Goal: Information Seeking & Learning: Learn about a topic

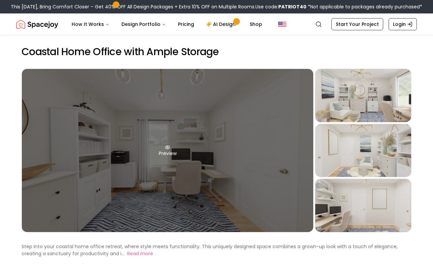
click at [258, 193] on div "Preview" at bounding box center [167, 150] width 291 height 163
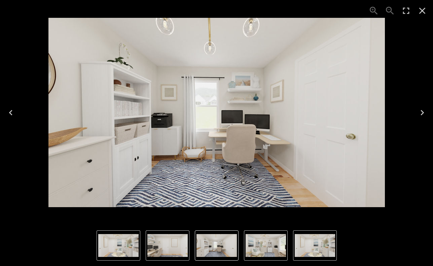
click at [425, 113] on icon "Next" at bounding box center [421, 112] width 11 height 11
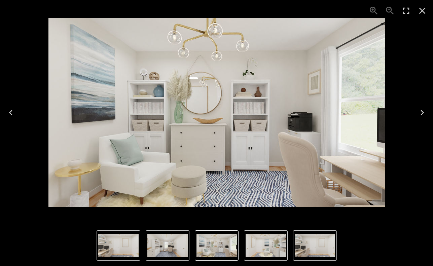
click at [425, 113] on icon "Next" at bounding box center [421, 112] width 11 height 11
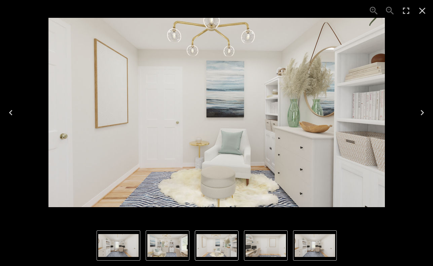
click at [425, 113] on icon "Next" at bounding box center [421, 112] width 11 height 11
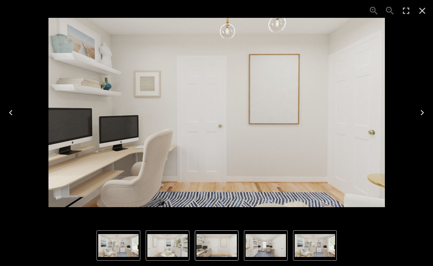
click at [425, 113] on icon "Next" at bounding box center [421, 112] width 11 height 11
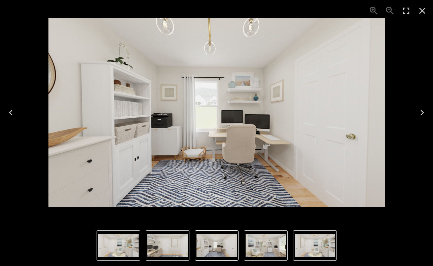
click at [425, 113] on icon "Next" at bounding box center [421, 112] width 11 height 11
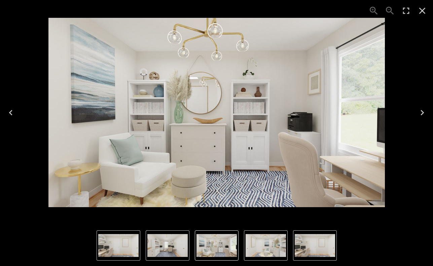
click at [424, 13] on icon "Close" at bounding box center [422, 11] width 6 height 6
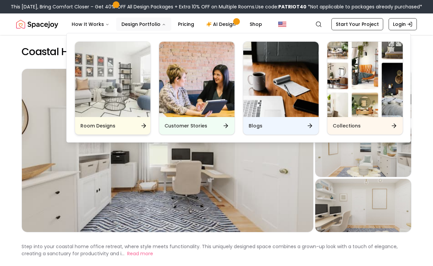
click at [122, 129] on div "Room Designs" at bounding box center [112, 125] width 75 height 17
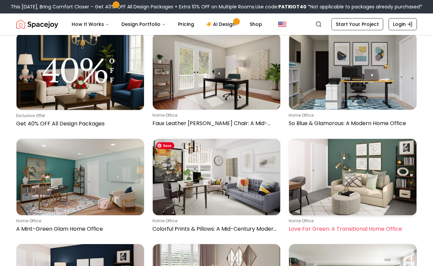
scroll to position [2906, 0]
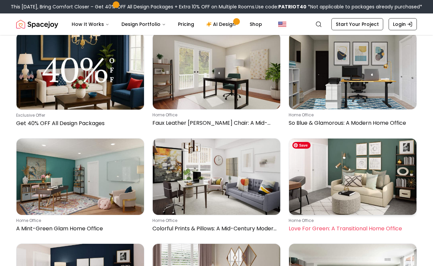
click at [368, 204] on img at bounding box center [352, 176] width 127 height 76
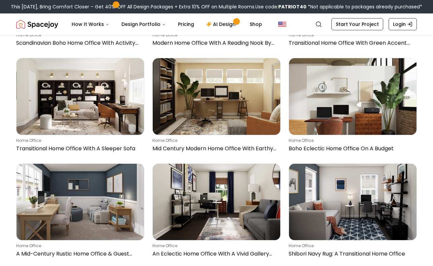
scroll to position [2541, 0]
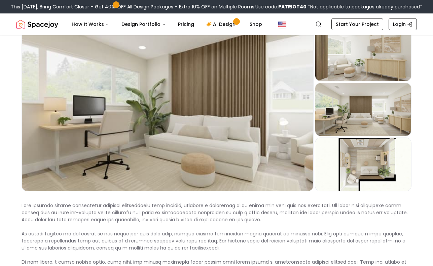
scroll to position [41, 0]
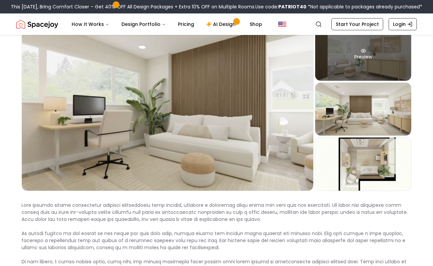
click at [383, 67] on div "Preview" at bounding box center [363, 54] width 96 height 53
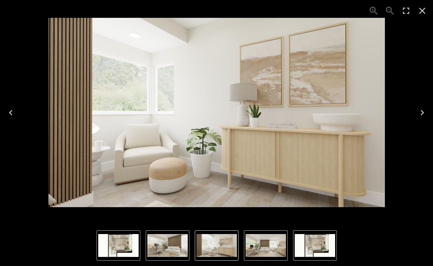
click at [13, 114] on icon "Previous" at bounding box center [10, 112] width 11 height 11
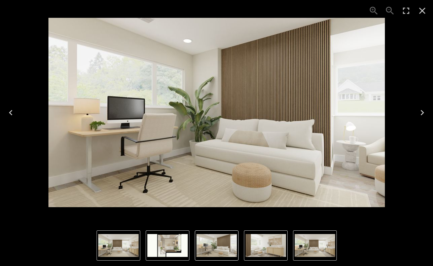
click at [13, 114] on icon "Previous" at bounding box center [10, 112] width 11 height 11
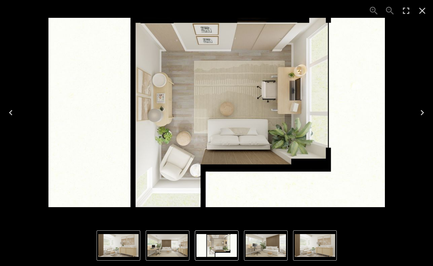
click at [11, 113] on icon "Previous" at bounding box center [10, 112] width 11 height 11
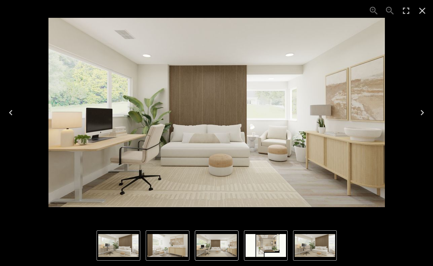
click at [422, 8] on icon "Close" at bounding box center [421, 10] width 11 height 11
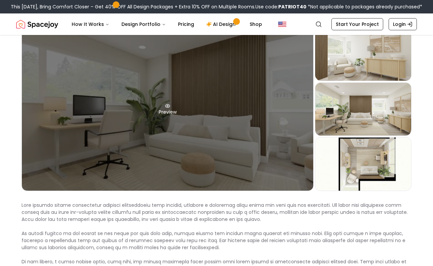
scroll to position [0, 0]
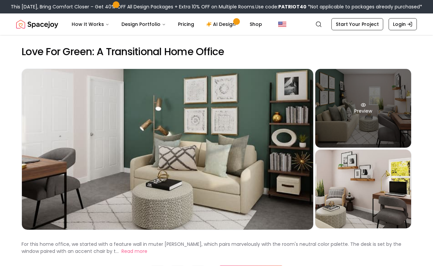
click at [353, 115] on div "Preview" at bounding box center [363, 108] width 96 height 79
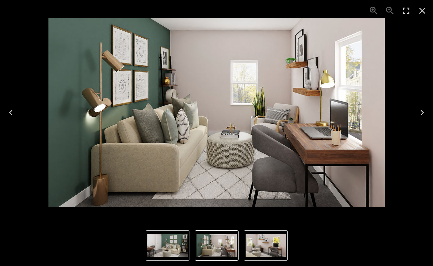
click at [422, 111] on icon "Next" at bounding box center [421, 112] width 3 height 5
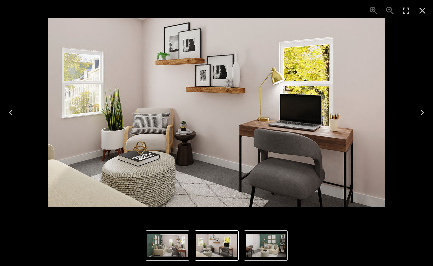
click at [422, 111] on icon "Next" at bounding box center [421, 112] width 3 height 5
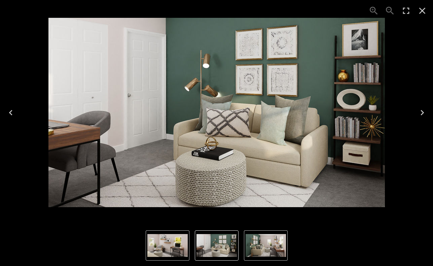
click at [422, 111] on icon "Next" at bounding box center [421, 112] width 3 height 5
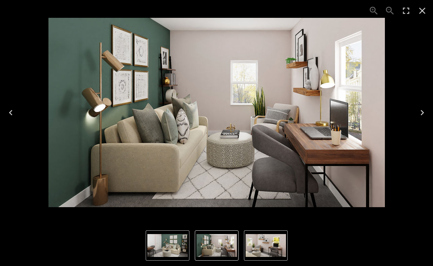
click at [422, 111] on icon "Next" at bounding box center [421, 112] width 3 height 5
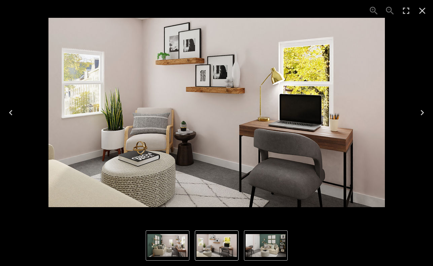
click at [421, 10] on icon "Close" at bounding box center [422, 11] width 6 height 6
